Goal: Task Accomplishment & Management: Manage account settings

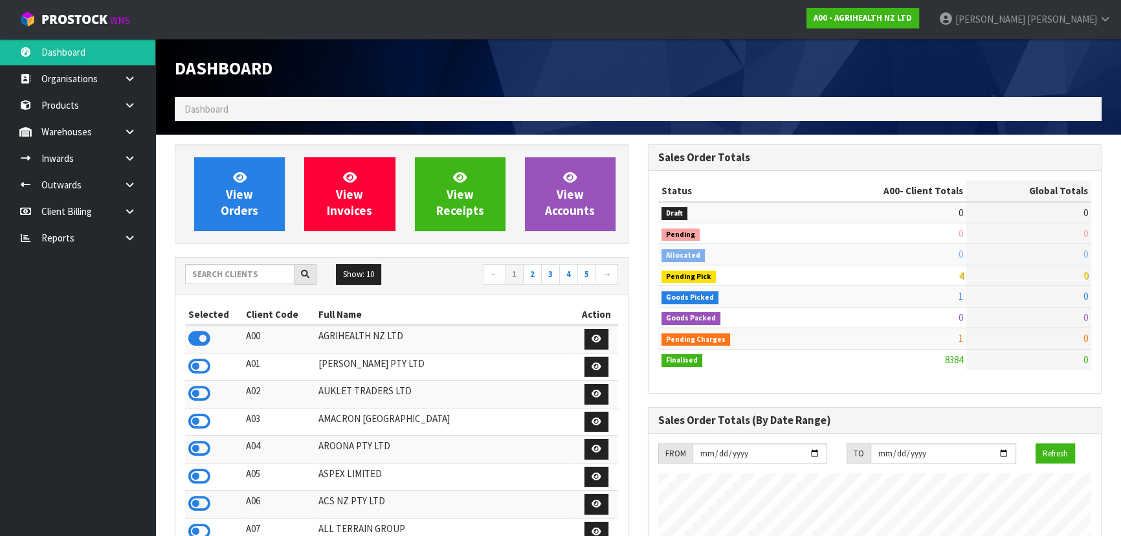
scroll to position [978, 472]
drag, startPoint x: 234, startPoint y: 272, endPoint x: 289, endPoint y: 283, distance: 56.0
click at [234, 272] on input "text" at bounding box center [239, 274] width 109 height 20
click at [262, 270] on input "text" at bounding box center [239, 274] width 109 height 20
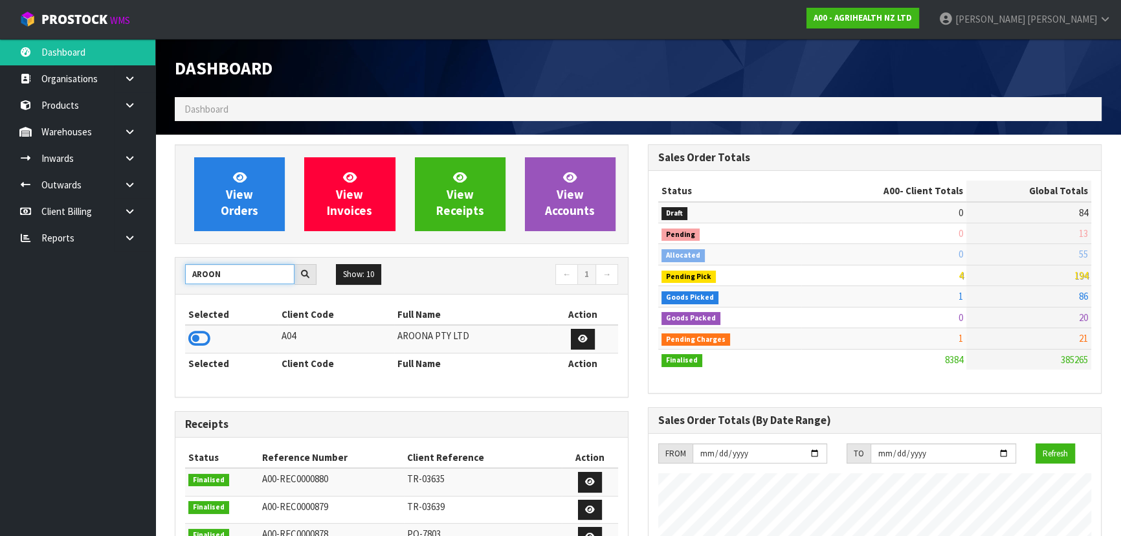
type input "AROON"
click at [203, 341] on icon at bounding box center [199, 338] width 22 height 19
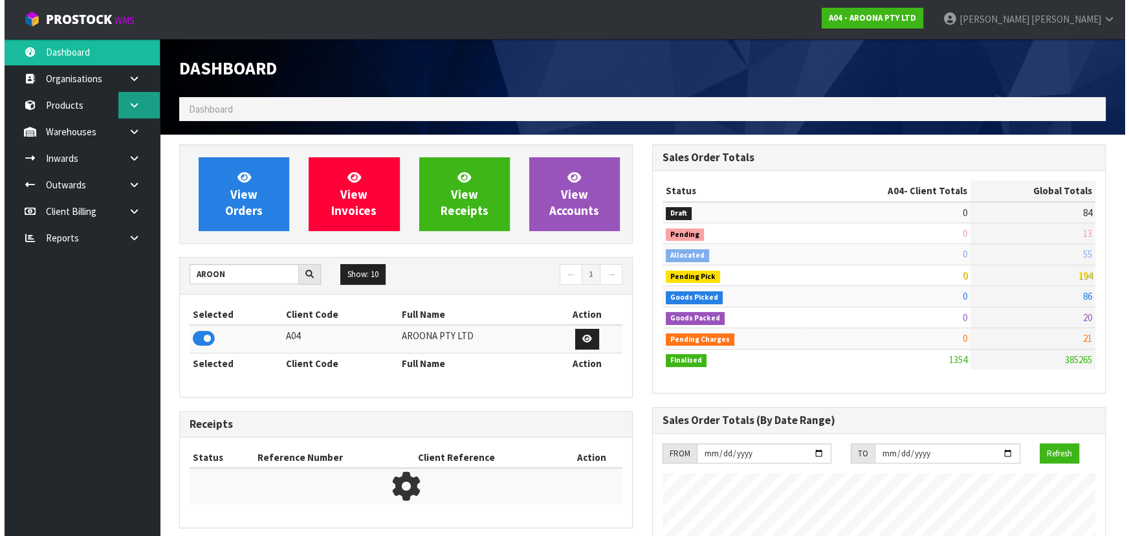
scroll to position [832, 472]
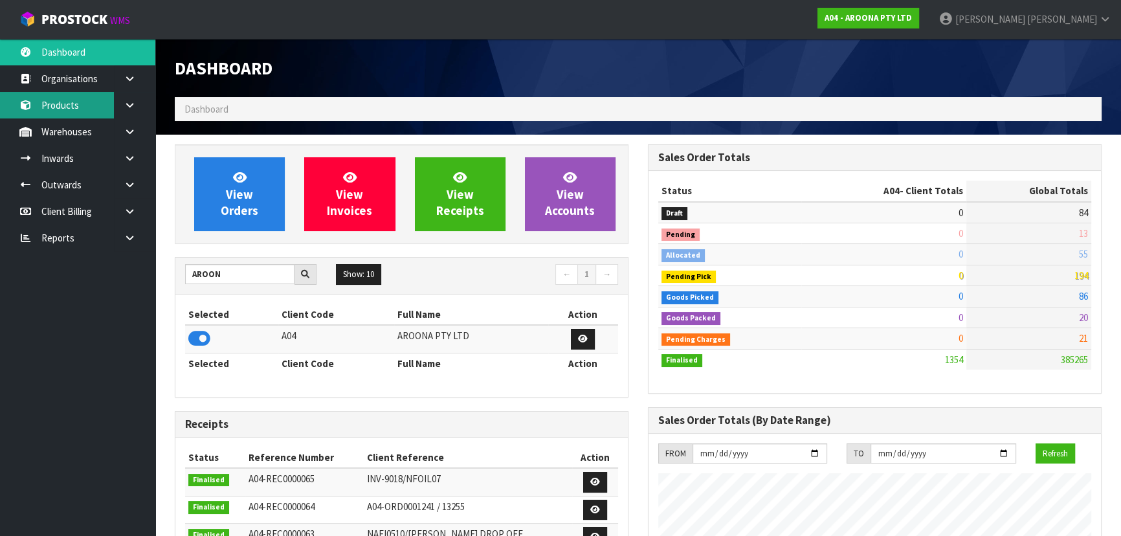
click at [106, 105] on link "Products" at bounding box center [77, 105] width 155 height 27
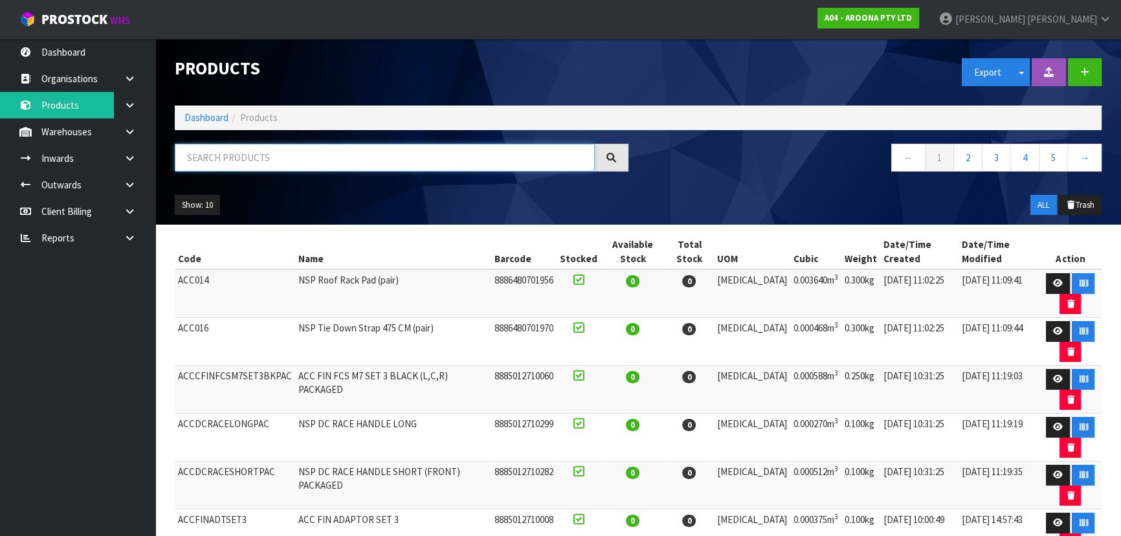
click at [296, 150] on input "text" at bounding box center [385, 158] width 420 height 28
click at [89, 129] on link "Warehouses" at bounding box center [77, 131] width 155 height 27
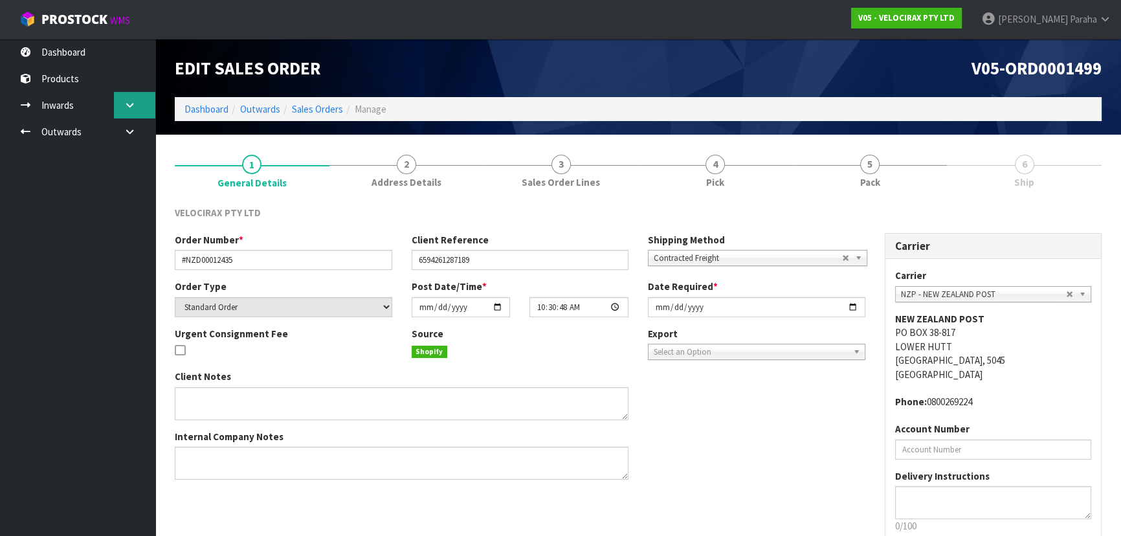
click at [136, 100] on link at bounding box center [134, 105] width 41 height 27
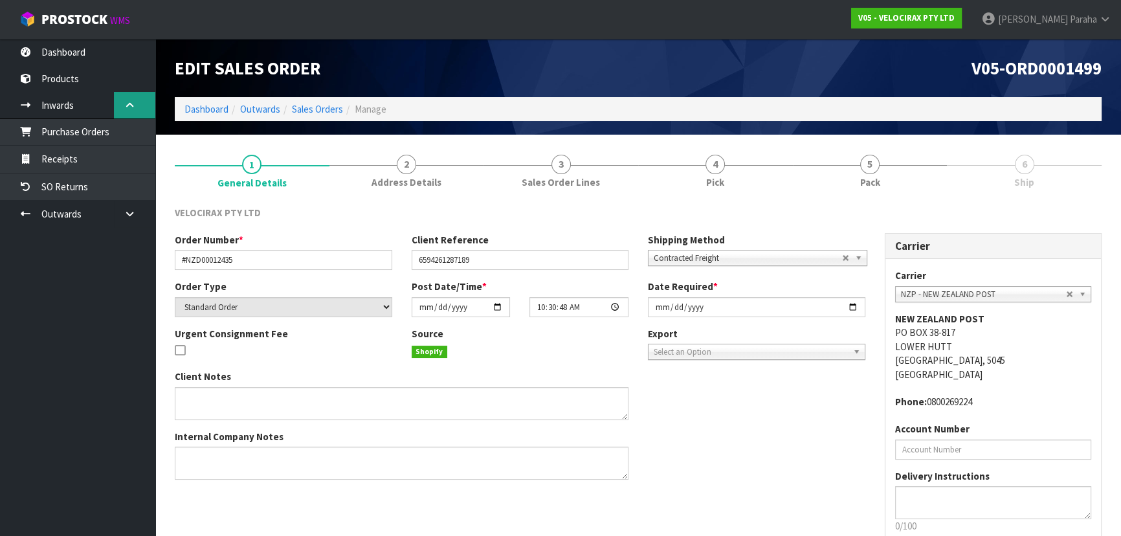
click at [136, 100] on link at bounding box center [134, 105] width 41 height 27
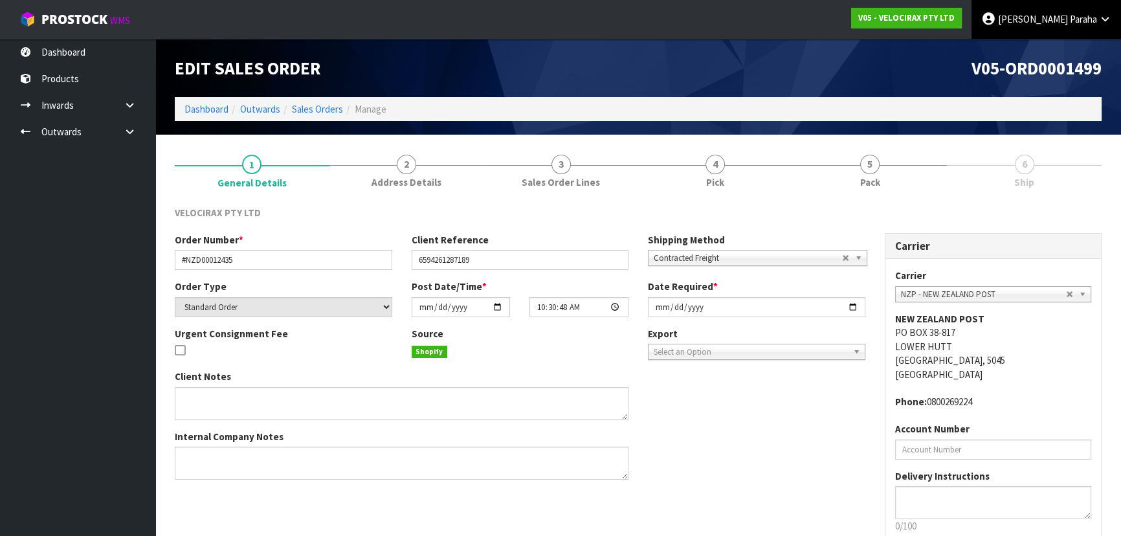
click at [1071, 29] on link "Polly Paraha" at bounding box center [1045, 19] width 149 height 39
click at [1068, 46] on link "Logout" at bounding box center [1069, 51] width 102 height 17
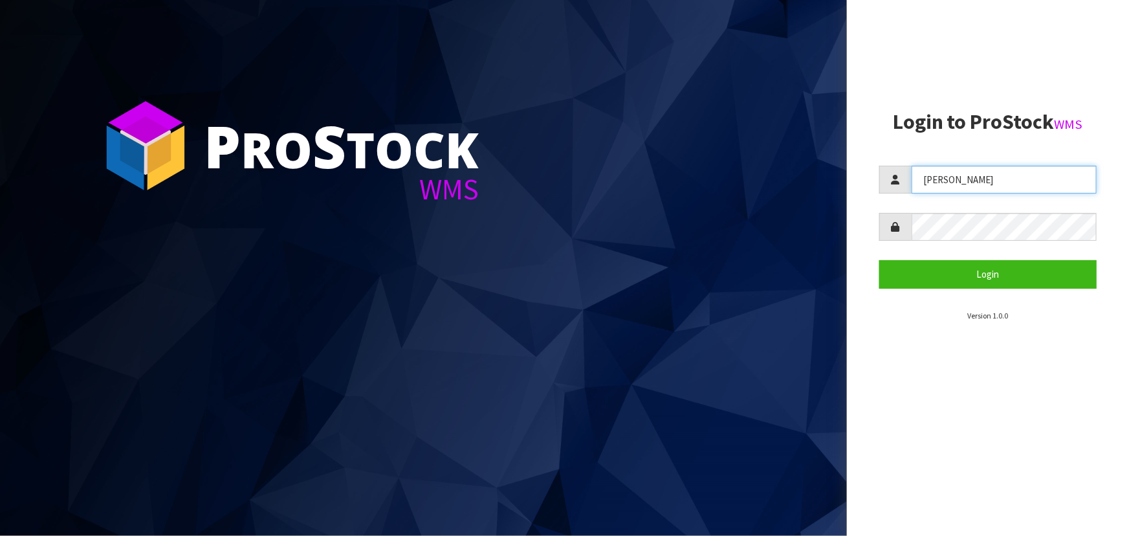
drag, startPoint x: 976, startPoint y: 175, endPoint x: 735, endPoint y: 186, distance: 240.9
click at [734, 186] on div "P ro S tock WMS Login to ProStock WMS Lalisha Login Version 1.0.0" at bounding box center [564, 268] width 1129 height 536
type input "JAMES"
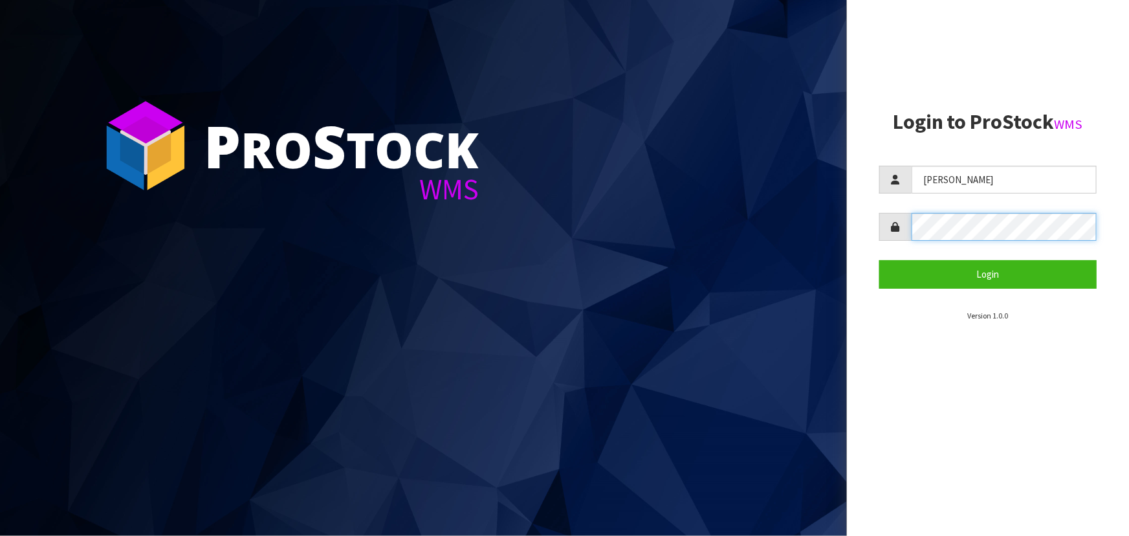
click at [879, 260] on button "Login" at bounding box center [987, 274] width 217 height 28
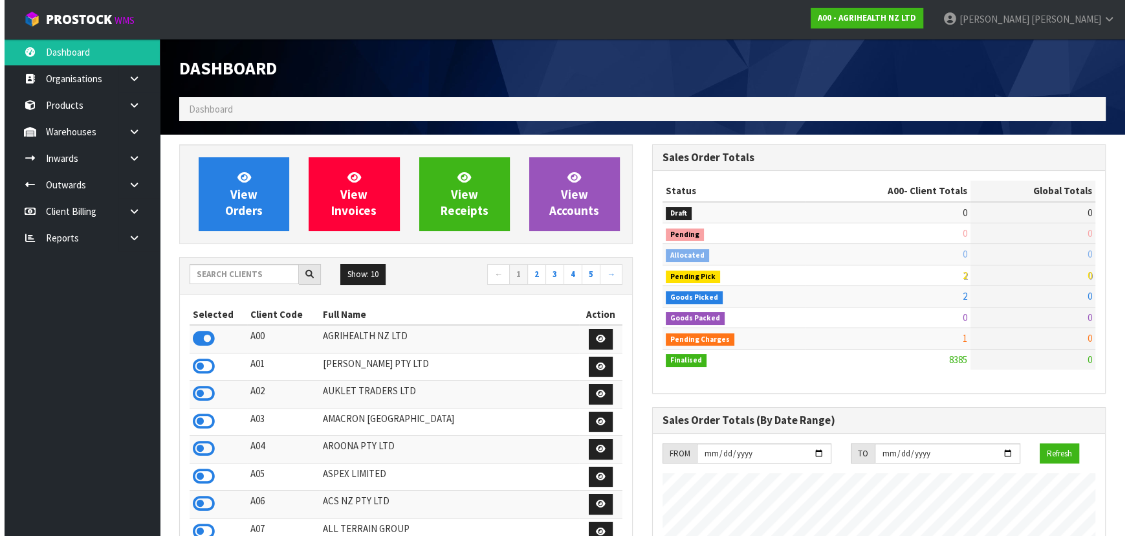
scroll to position [978, 472]
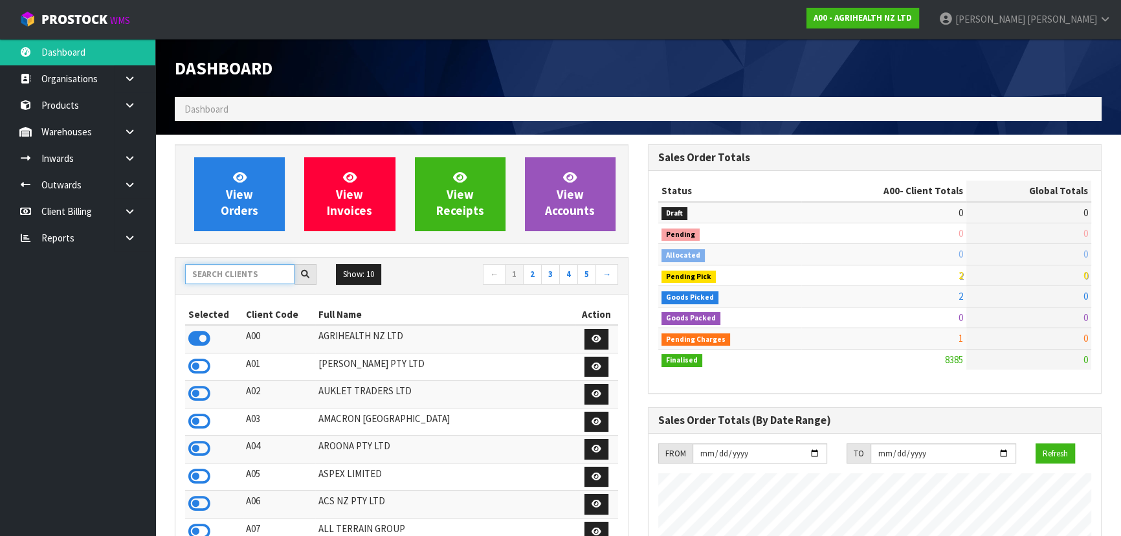
click at [267, 272] on input "text" at bounding box center [239, 274] width 109 height 20
click at [120, 72] on link at bounding box center [134, 78] width 41 height 27
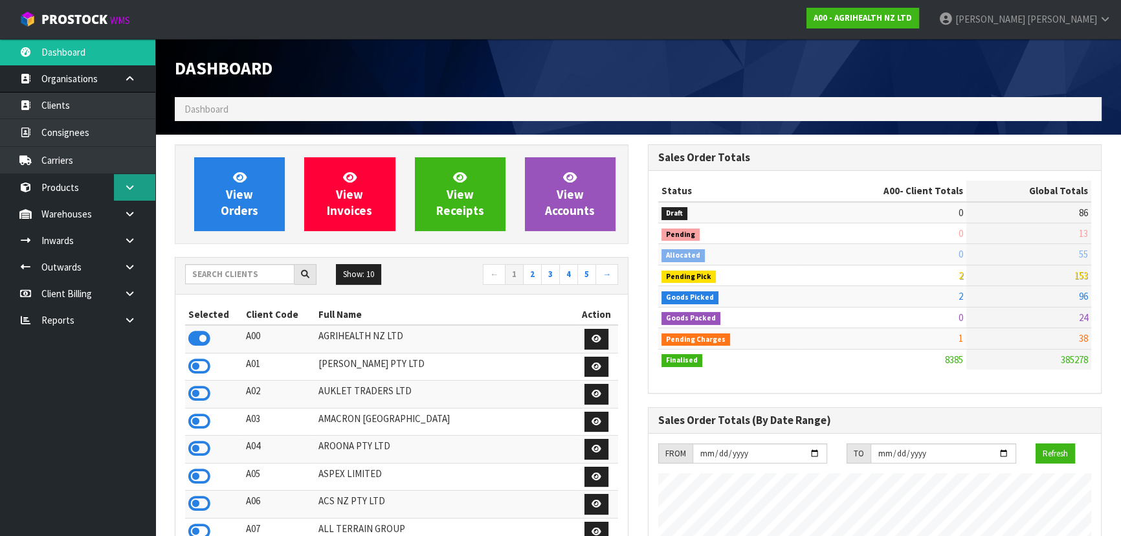
click at [142, 183] on link at bounding box center [134, 187] width 41 height 27
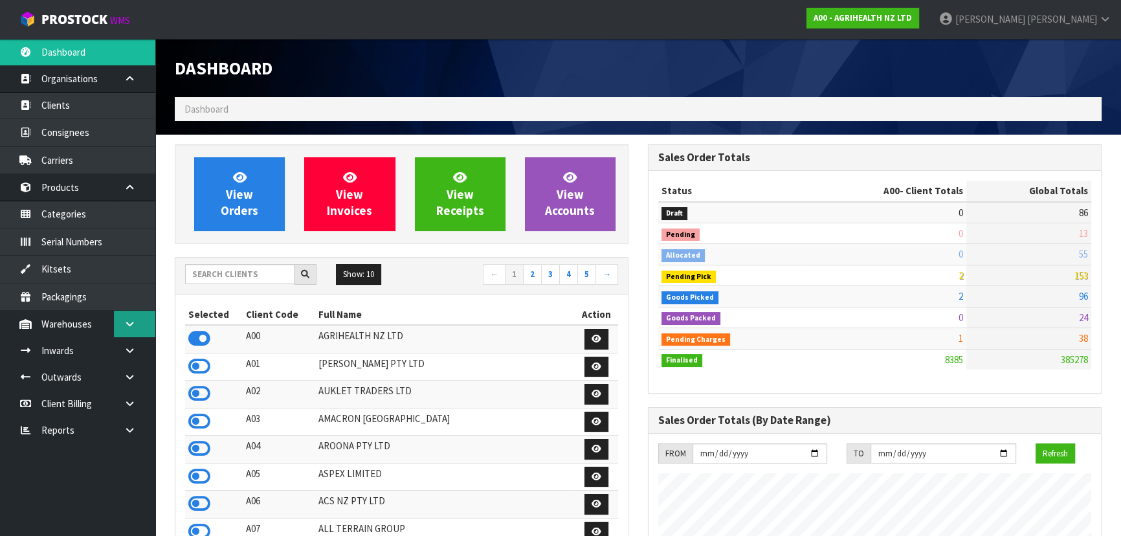
click at [126, 316] on link at bounding box center [134, 324] width 41 height 27
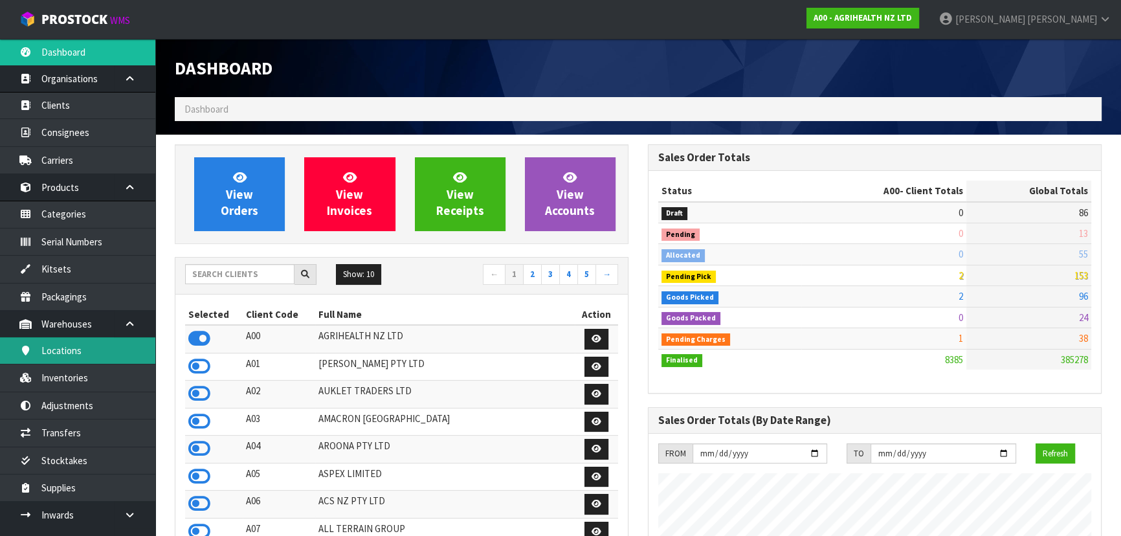
click at [105, 351] on link "Locations" at bounding box center [77, 350] width 155 height 27
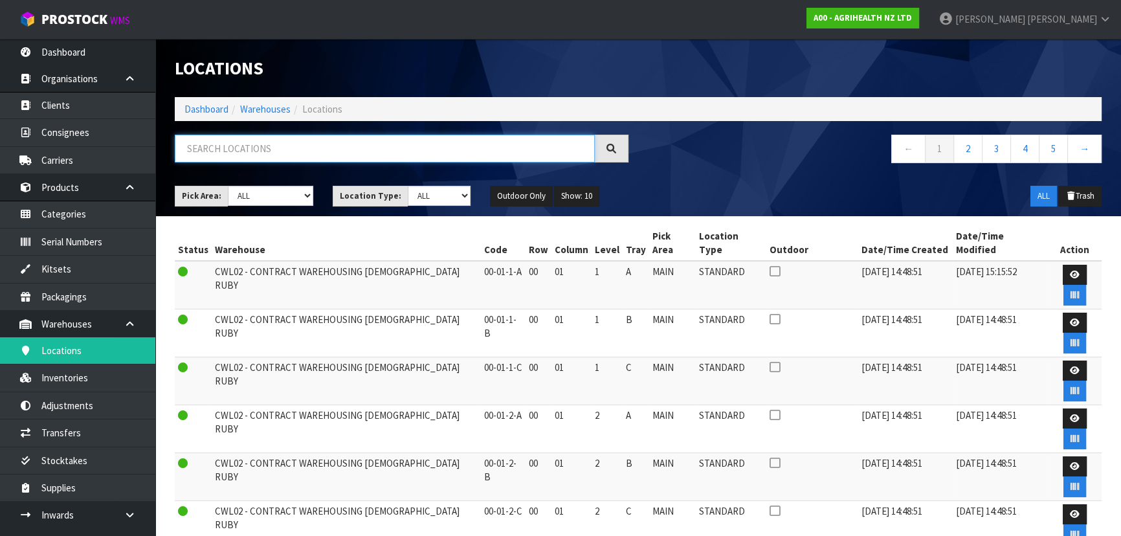
click at [370, 158] on input "text" at bounding box center [385, 149] width 420 height 28
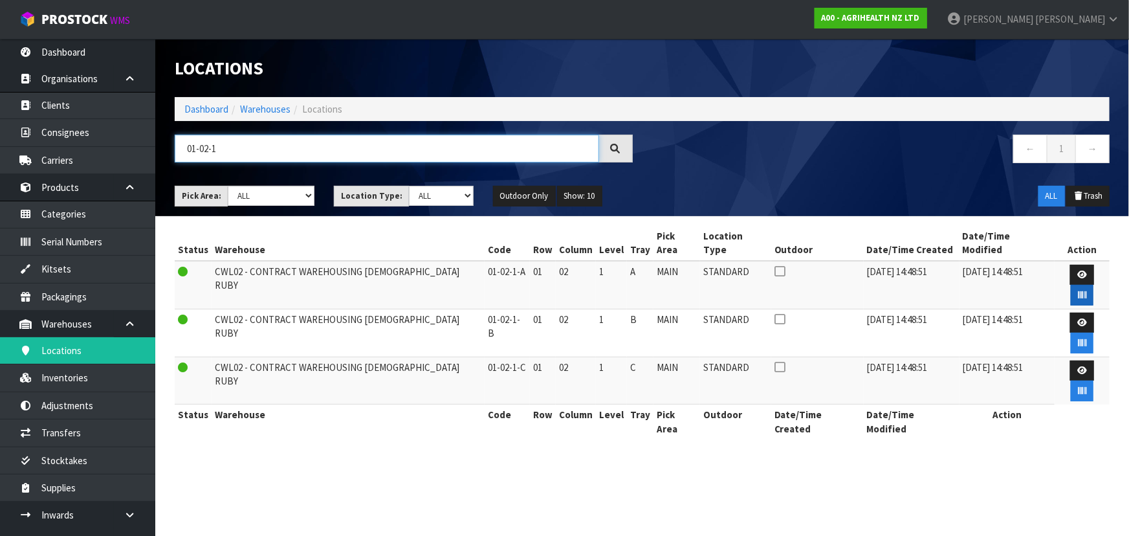
type input "01-02-1"
click at [1086, 291] on icon "button" at bounding box center [1082, 295] width 8 height 8
click at [1093, 333] on button "button" at bounding box center [1082, 343] width 23 height 21
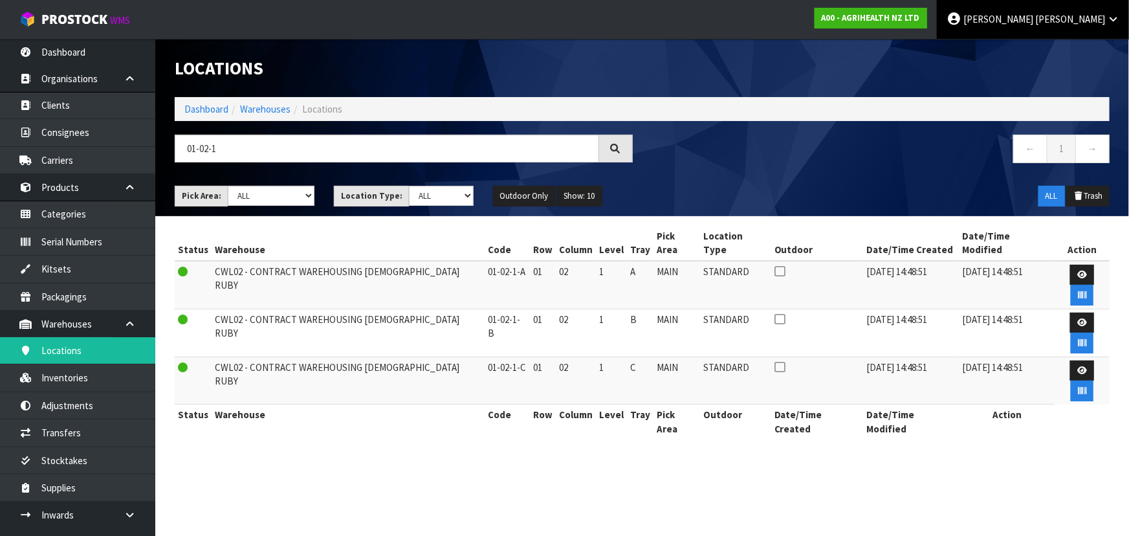
click at [1097, 21] on span "Luff" at bounding box center [1070, 19] width 70 height 12
click at [1086, 44] on link "Logout" at bounding box center [1077, 51] width 102 height 17
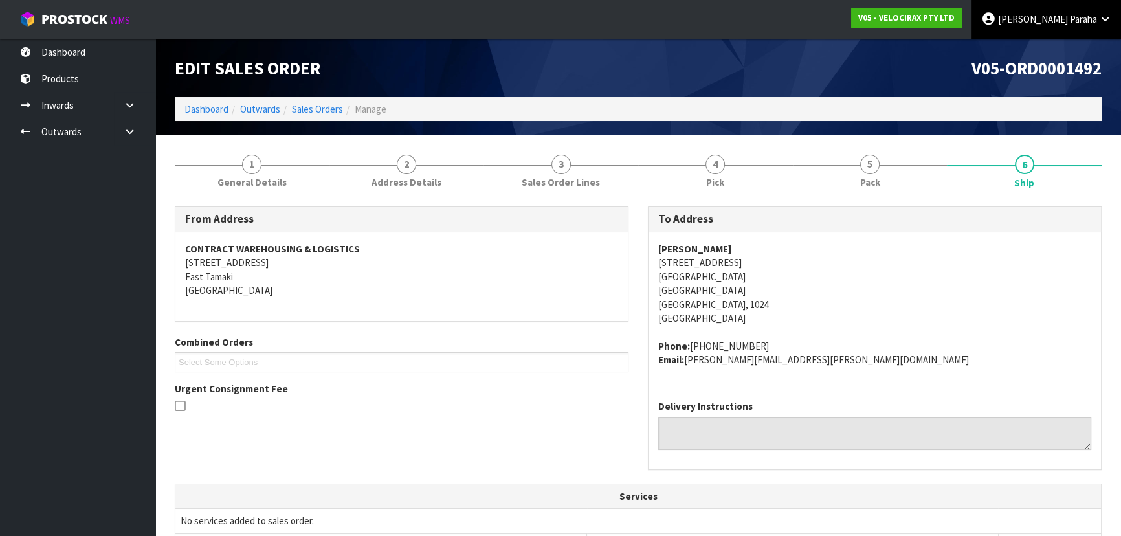
click at [1077, 32] on link "[PERSON_NAME]" at bounding box center [1045, 19] width 149 height 39
click at [1073, 52] on link "Logout" at bounding box center [1069, 51] width 102 height 17
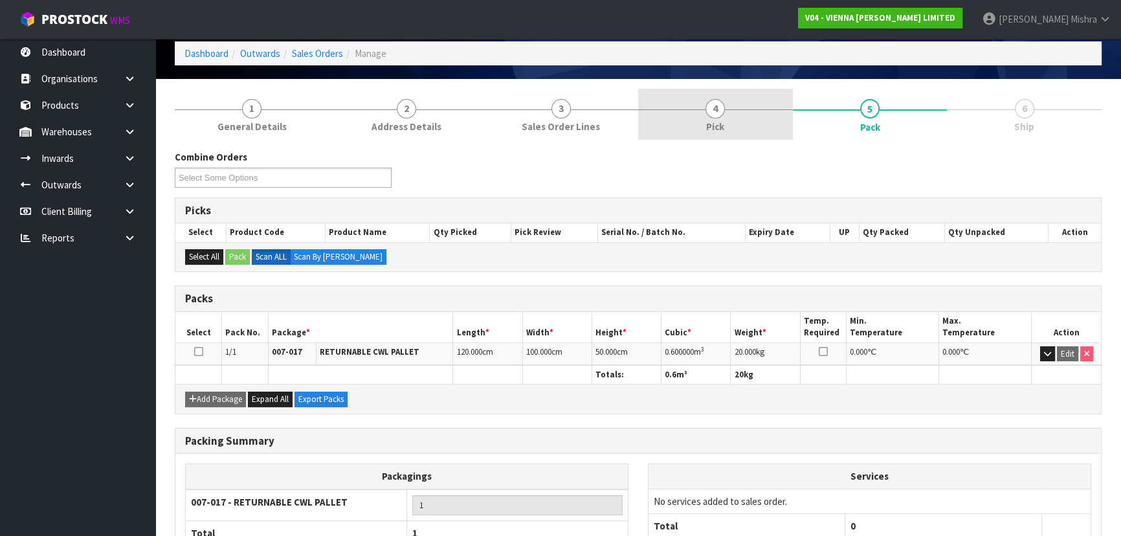
scroll to position [148, 0]
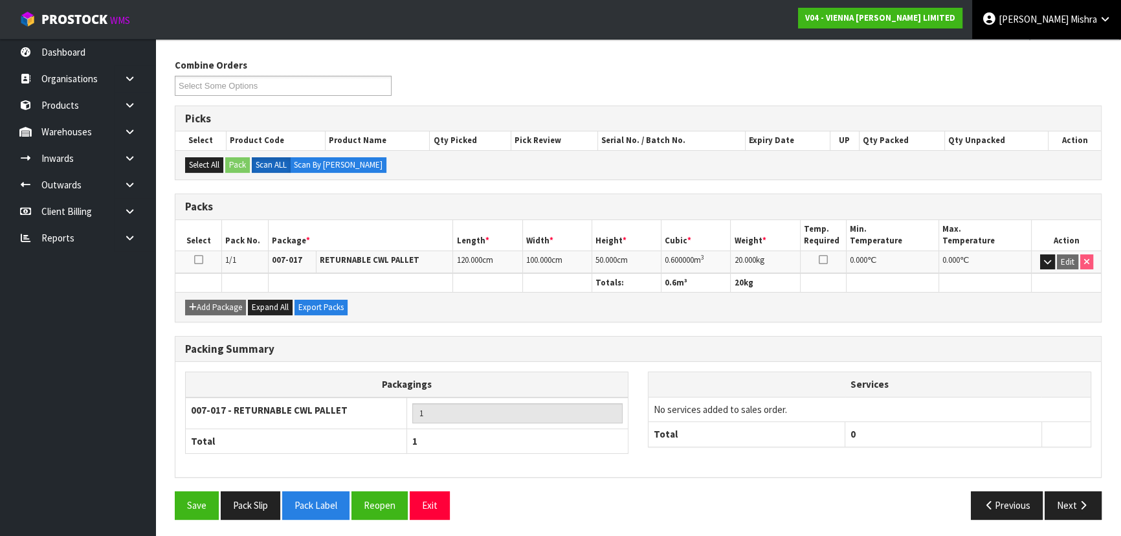
click at [1082, 23] on span "Mishra" at bounding box center [1083, 19] width 27 height 12
click at [1083, 48] on link "Logout" at bounding box center [1069, 51] width 102 height 17
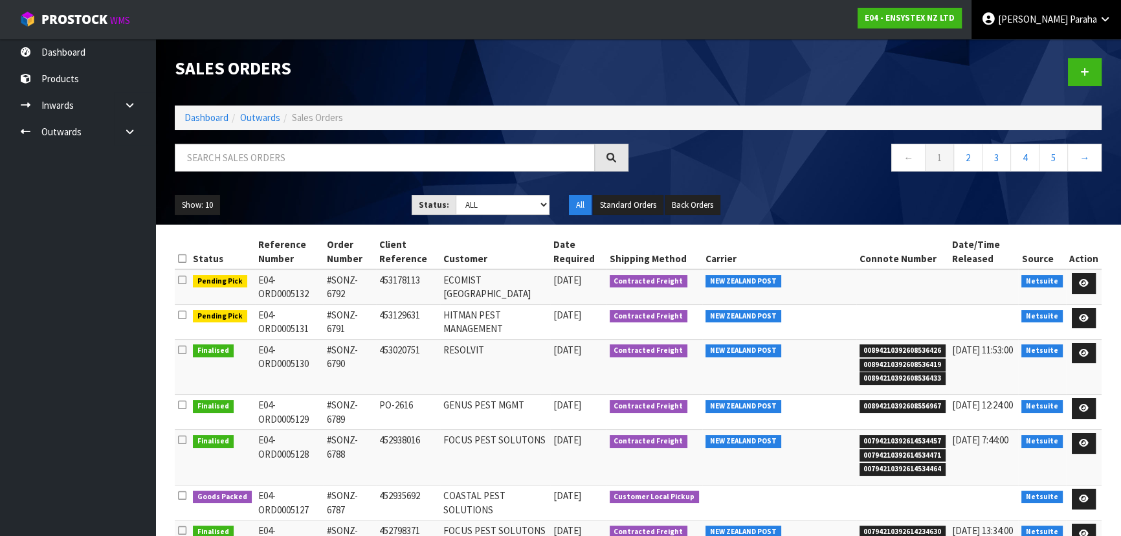
click at [1084, 27] on link "[PERSON_NAME]" at bounding box center [1045, 19] width 149 height 39
click at [1077, 49] on link "Logout" at bounding box center [1069, 51] width 102 height 17
